Goal: Task Accomplishment & Management: Manage account settings

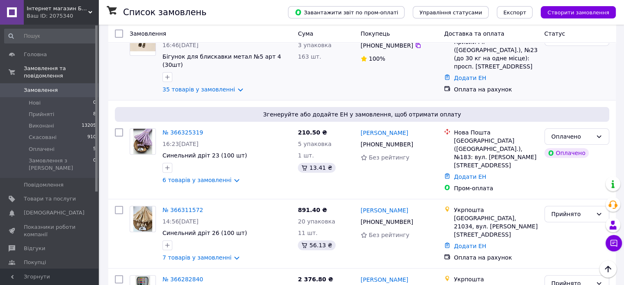
scroll to position [246, 0]
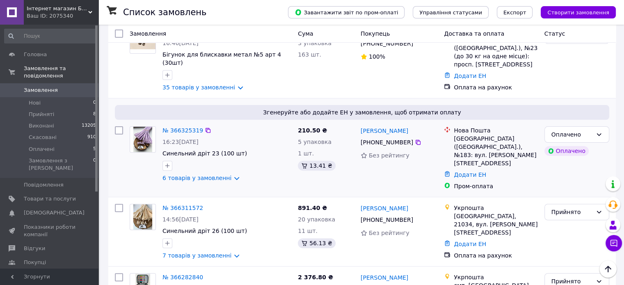
click at [144, 127] on img at bounding box center [142, 139] width 19 height 25
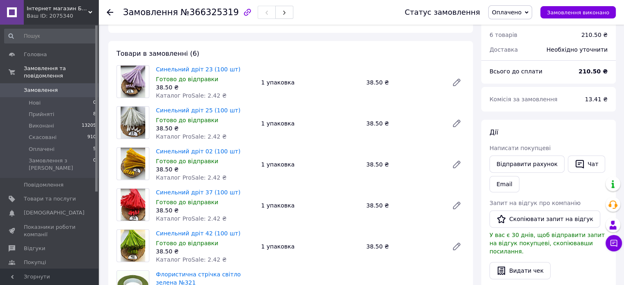
scroll to position [369, 0]
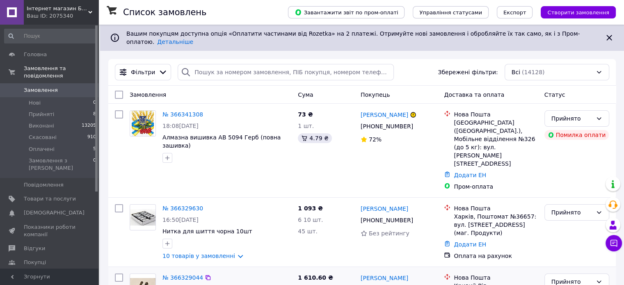
scroll to position [41, 0]
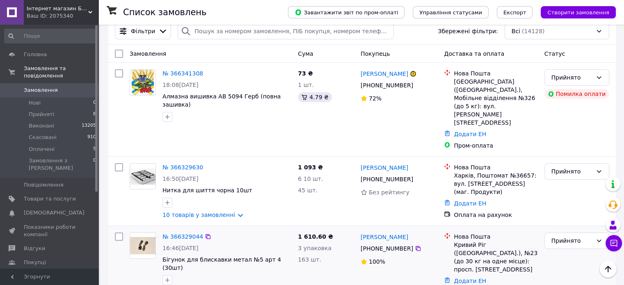
click at [144, 237] on img at bounding box center [142, 245] width 25 height 17
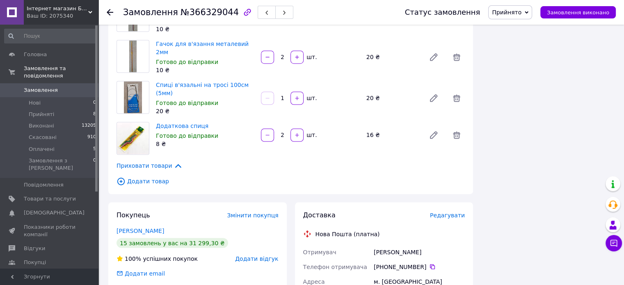
scroll to position [1395, 0]
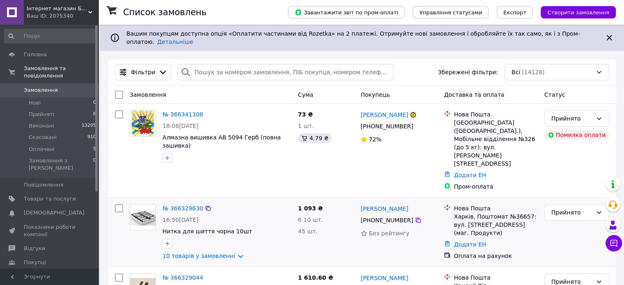
click at [140, 209] on img at bounding box center [142, 217] width 25 height 17
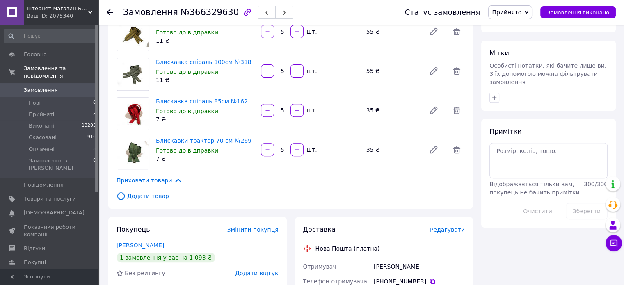
scroll to position [328, 0]
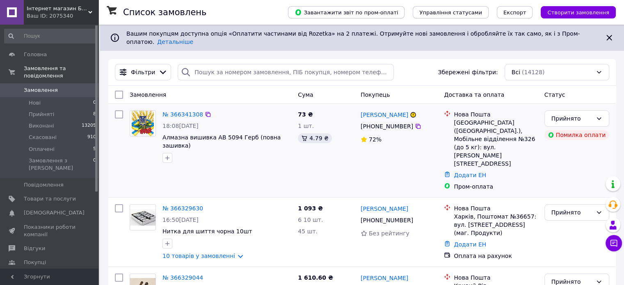
click at [143, 118] on img at bounding box center [143, 123] width 22 height 25
